Goal: Task Accomplishment & Management: Complete application form

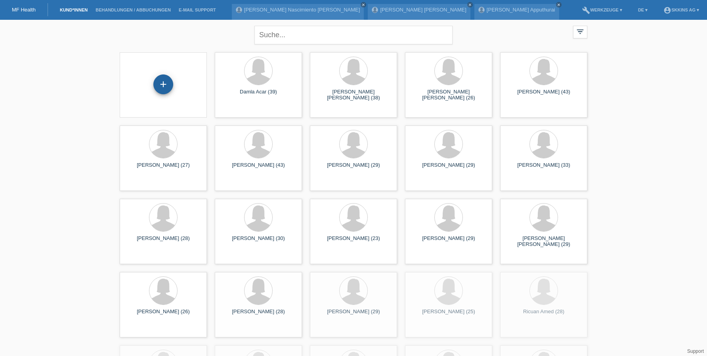
click at [168, 86] on div "+" at bounding box center [163, 84] width 19 height 13
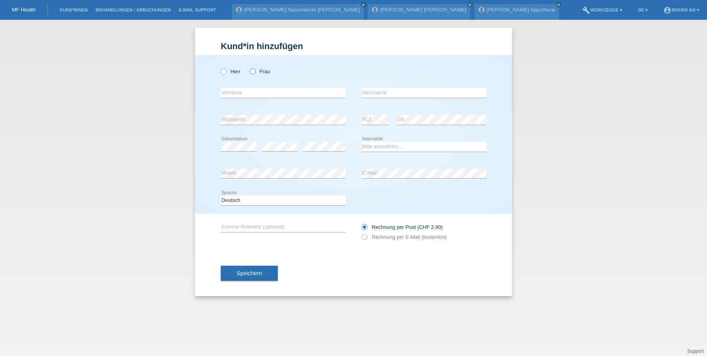
click at [248, 67] on icon at bounding box center [248, 67] width 0 height 0
click at [253, 73] on input "Frau" at bounding box center [252, 71] width 5 height 5
radio input "true"
type input "Seljma"
type input "Bakiji"
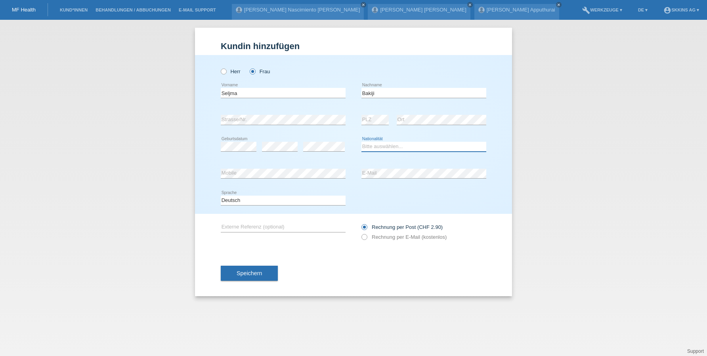
select select "CH"
click at [360, 233] on icon at bounding box center [360, 233] width 0 height 0
click at [364, 239] on input "Rechnung per E-Mail (kostenlos)" at bounding box center [363, 239] width 5 height 10
radio input "true"
click at [257, 277] on button "Speichern" at bounding box center [249, 273] width 57 height 15
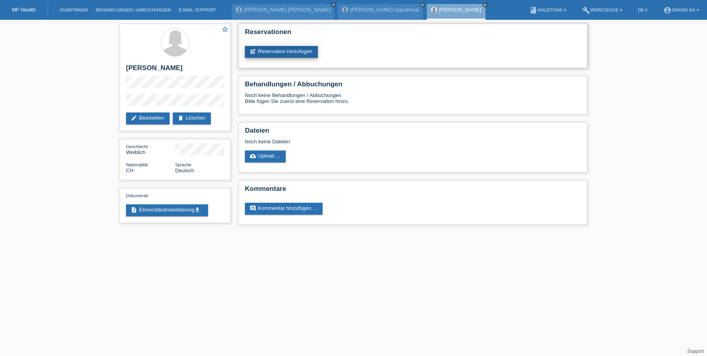
click at [289, 54] on link "post_add Reservation hinzufügen" at bounding box center [281, 52] width 73 height 12
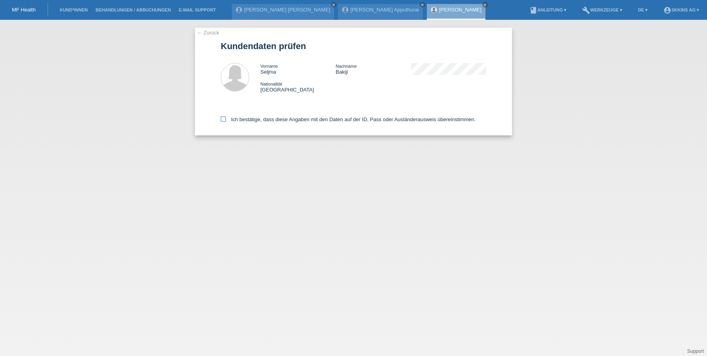
click at [226, 117] on label "Ich bestätige, dass diese Angaben mit den Daten auf der ID, Pass oder Ausländer…" at bounding box center [348, 120] width 255 height 6
click at [226, 117] on input "Ich bestätige, dass diese Angaben mit den Daten auf der ID, Pass oder Ausländer…" at bounding box center [223, 119] width 5 height 5
checkbox input "true"
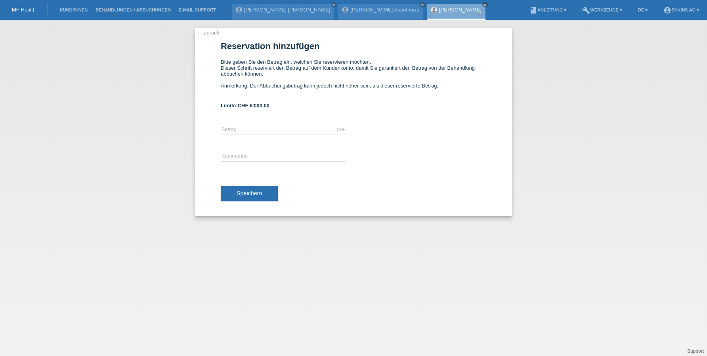
click at [230, 135] on icon at bounding box center [283, 135] width 125 height 0
click at [224, 132] on input "text" at bounding box center [283, 130] width 125 height 10
type input "1000.00"
click at [269, 152] on input "text" at bounding box center [283, 157] width 125 height 10
type input "Behandlungen"
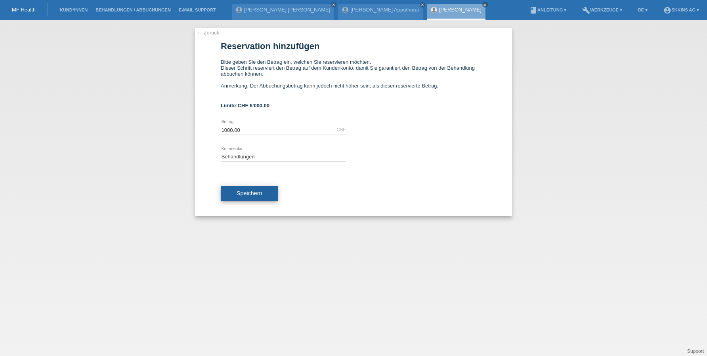
click at [257, 187] on button "Speichern" at bounding box center [249, 193] width 57 height 15
